Goal: Use online tool/utility: Utilize a website feature to perform a specific function

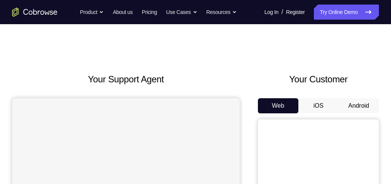
click at [362, 101] on button "Android" at bounding box center [358, 105] width 40 height 15
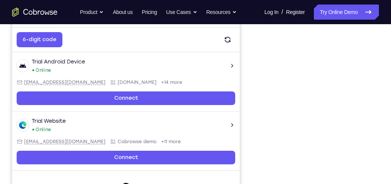
scroll to position [173, 0]
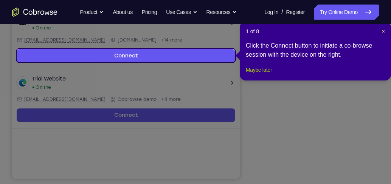
click at [268, 74] on button "Maybe later" at bounding box center [259, 69] width 26 height 9
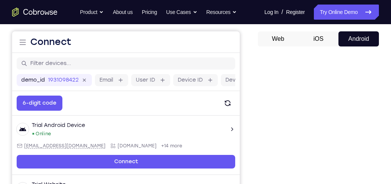
scroll to position [65, 0]
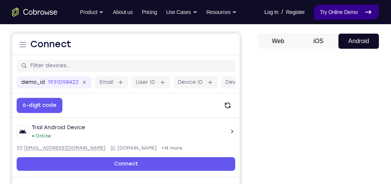
click at [335, 15] on link "Try Online Demo" at bounding box center [346, 12] width 65 height 15
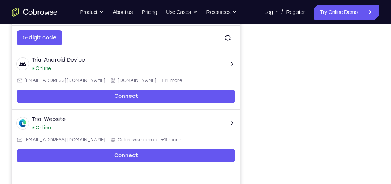
scroll to position [151, 0]
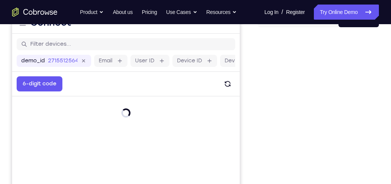
scroll to position [108, 0]
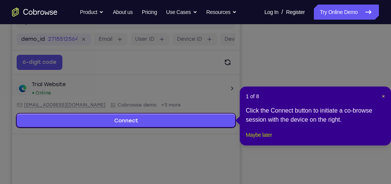
click at [264, 140] on button "Maybe later" at bounding box center [259, 134] width 26 height 9
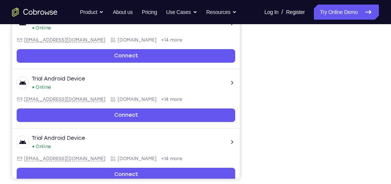
scroll to position [173, 0]
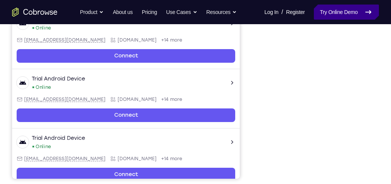
click at [344, 8] on link "Try Online Demo" at bounding box center [346, 12] width 65 height 15
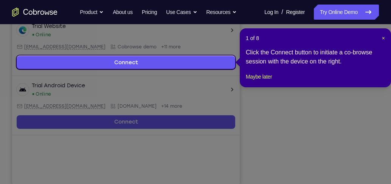
scroll to position [151, 0]
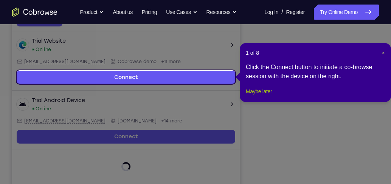
click at [265, 96] on button "Maybe later" at bounding box center [259, 91] width 26 height 9
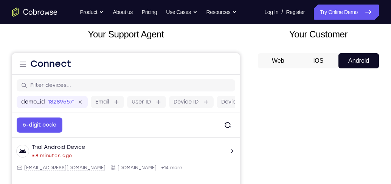
scroll to position [43, 0]
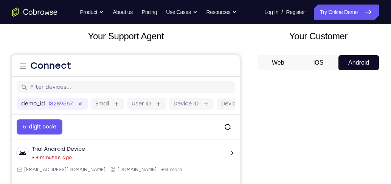
click at [329, 56] on button "iOS" at bounding box center [318, 62] width 40 height 15
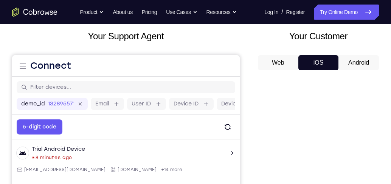
click at [354, 62] on button "Android" at bounding box center [358, 62] width 40 height 15
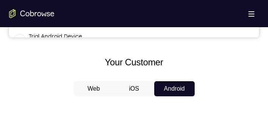
scroll to position [363, 0]
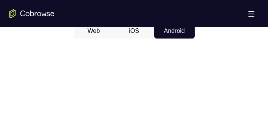
click at [132, 34] on button "iOS" at bounding box center [134, 30] width 40 height 15
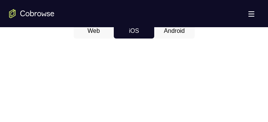
click at [165, 34] on button "Android" at bounding box center [174, 30] width 40 height 15
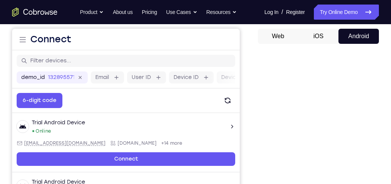
scroll to position [37, 0]
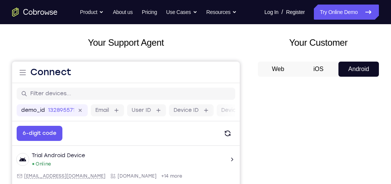
click at [324, 74] on button "iOS" at bounding box center [318, 69] width 40 height 15
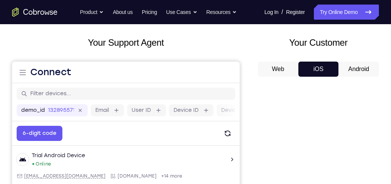
click at [354, 67] on button "Android" at bounding box center [358, 69] width 40 height 15
